Goal: Task Accomplishment & Management: Manage account settings

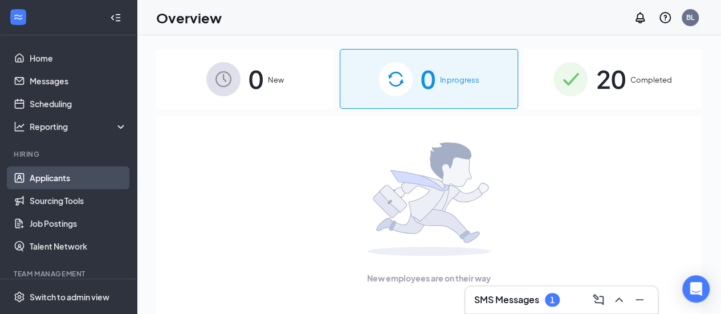
drag, startPoint x: 47, startPoint y: 180, endPoint x: 55, endPoint y: 179, distance: 8.6
click at [47, 180] on link "Applicants" at bounding box center [78, 177] width 97 height 23
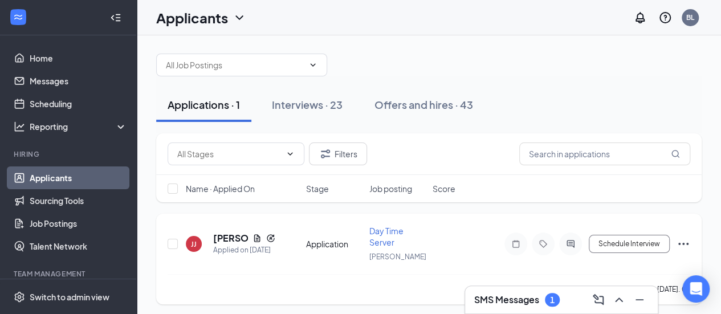
scroll to position [9, 0]
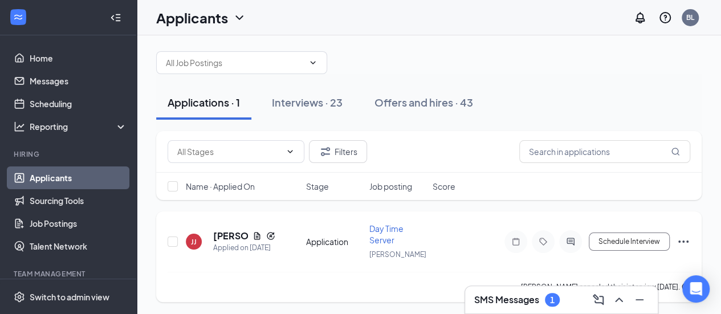
click at [389, 236] on span "Day Time Server" at bounding box center [386, 234] width 34 height 22
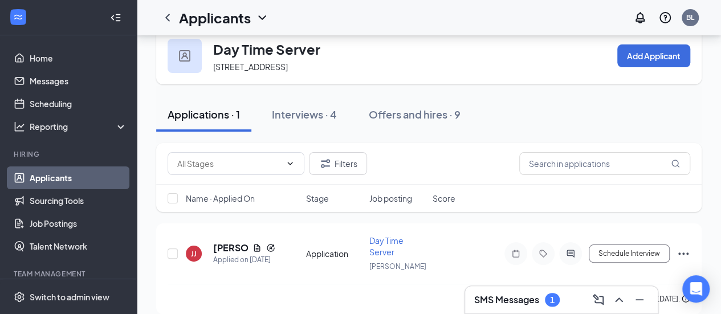
scroll to position [34, 0]
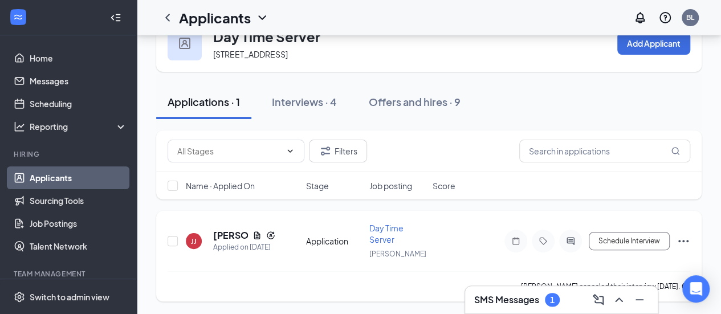
click at [385, 235] on span "Day Time Server" at bounding box center [386, 234] width 34 height 22
click at [259, 236] on icon "Document" at bounding box center [257, 234] width 6 height 7
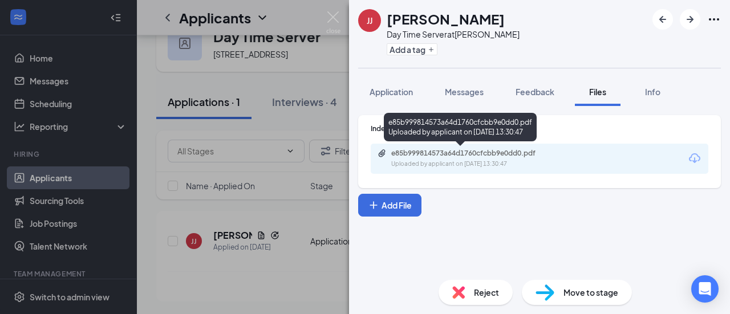
click at [444, 155] on div "e85b999814573a64d1760cfcbb9e0dd0.pdf" at bounding box center [471, 153] width 160 height 9
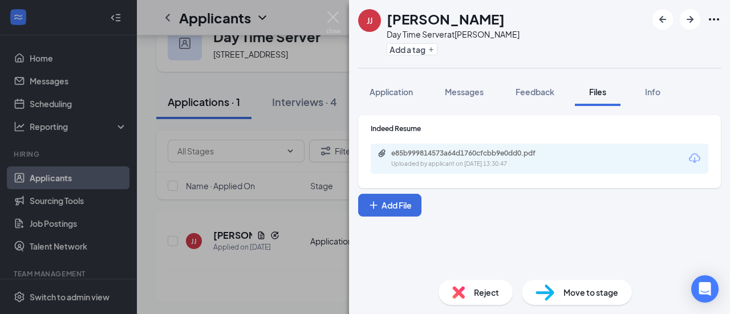
click at [179, 17] on div "[PERSON_NAME] Jamiente [PERSON_NAME] Day Time Server at Bowtie Add a tag Applic…" at bounding box center [365, 157] width 730 height 314
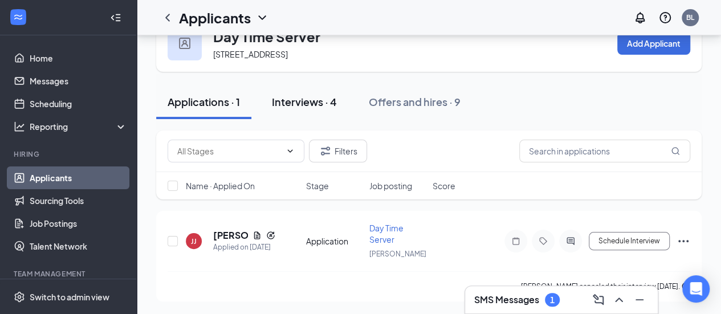
click at [300, 104] on div "Interviews · 4" at bounding box center [304, 102] width 65 height 14
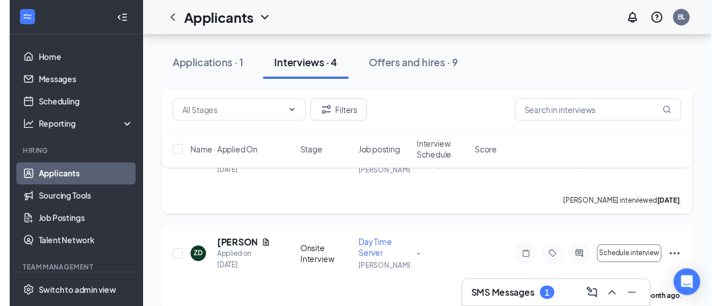
scroll to position [279, 0]
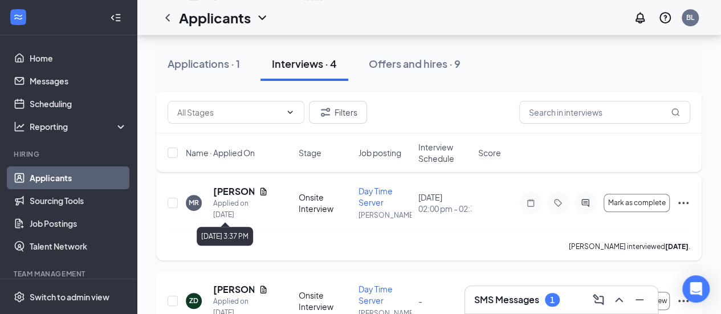
click at [229, 204] on div "Applied on [DATE]" at bounding box center [240, 209] width 55 height 23
click at [229, 192] on h5 "[PERSON_NAME]" at bounding box center [233, 191] width 41 height 13
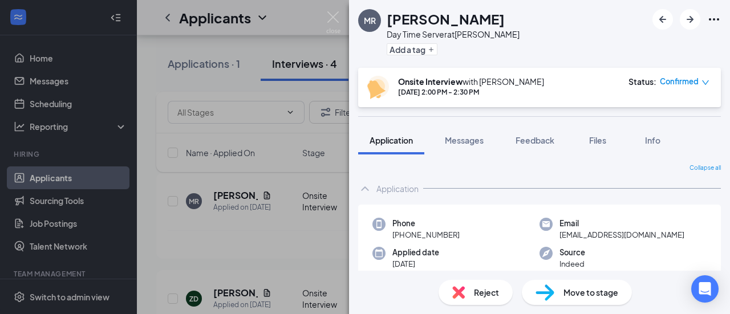
click at [273, 193] on div "[PERSON_NAME] Day Time Server at Bowtie Add a tag Onsite Interview with [PERSON…" at bounding box center [365, 157] width 730 height 314
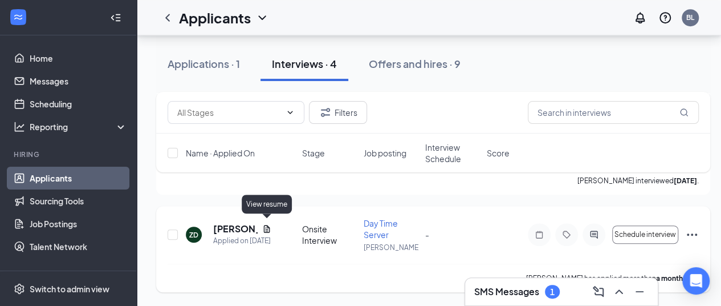
scroll to position [344, 0]
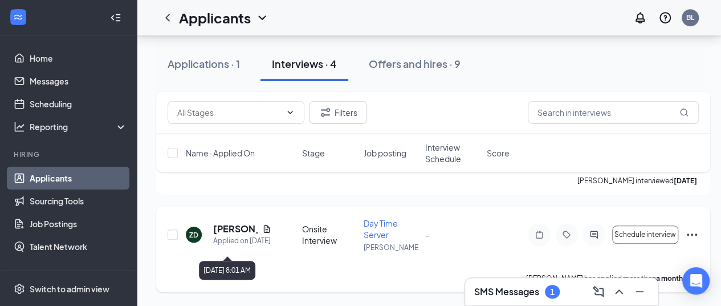
click at [241, 235] on div "Applied on [DATE]" at bounding box center [242, 240] width 58 height 11
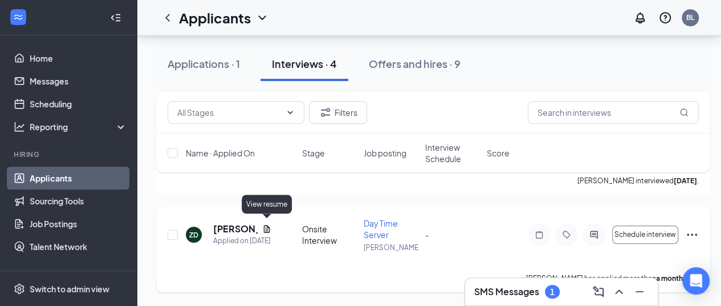
click at [267, 225] on icon "Document" at bounding box center [267, 228] width 6 height 7
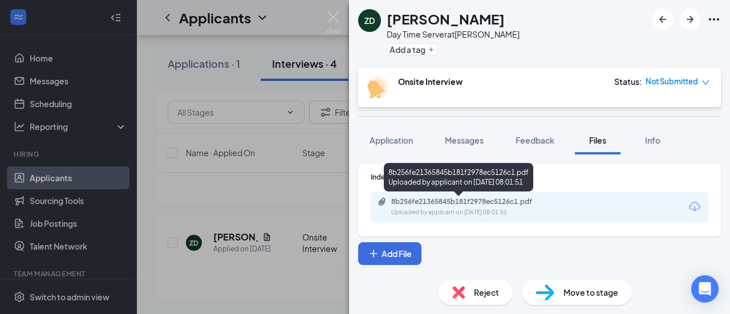
click at [414, 209] on div "Uploaded by applicant on [DATE] 08:01:51" at bounding box center [476, 212] width 171 height 9
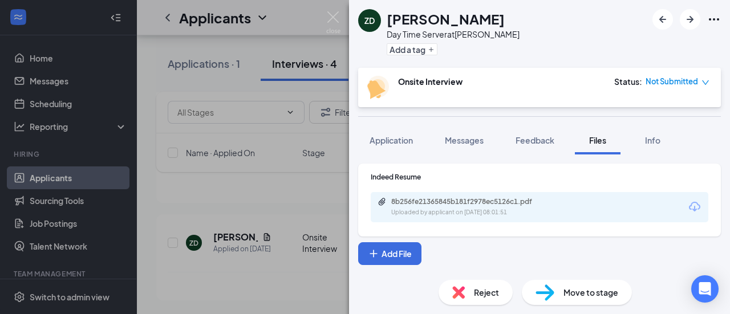
click at [247, 84] on div "ZD Zayquana [PERSON_NAME] Day Time Server at Bowtie Add a tag Onsite Interview …" at bounding box center [365, 157] width 730 height 314
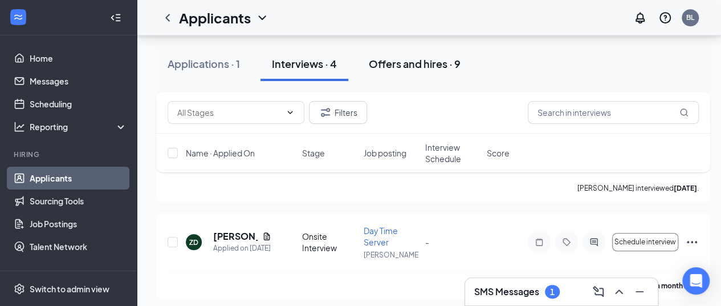
click at [418, 61] on div "Offers and hires · 9" at bounding box center [415, 63] width 92 height 14
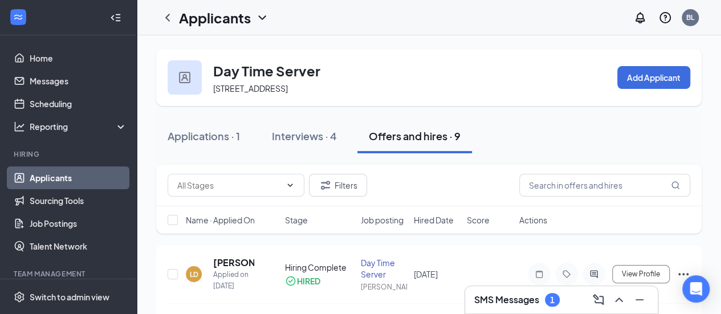
click at [172, 19] on icon "ChevronLeft" at bounding box center [168, 18] width 14 height 14
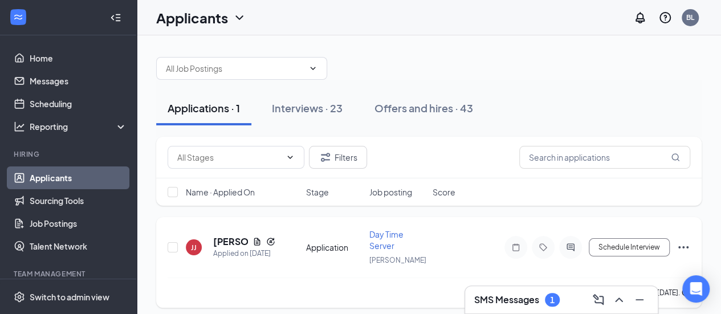
scroll to position [9, 0]
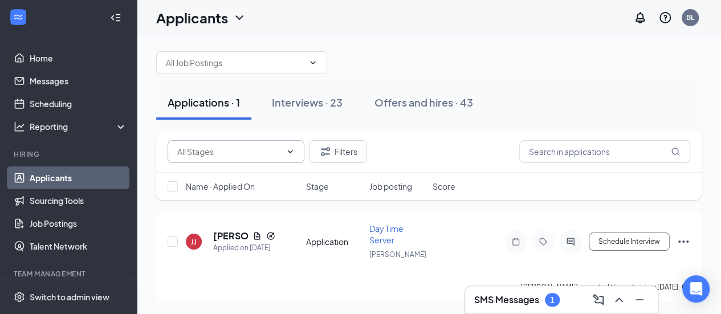
click at [291, 152] on icon "ChevronDown" at bounding box center [290, 151] width 5 height 3
click at [265, 154] on input "text" at bounding box center [229, 151] width 104 height 13
click at [221, 156] on input "text" at bounding box center [229, 151] width 104 height 13
click at [374, 22] on div "Applicants BL" at bounding box center [429, 17] width 584 height 35
click at [310, 103] on div "Interviews · 23" at bounding box center [307, 102] width 71 height 14
